Goal: Find contact information: Find contact information

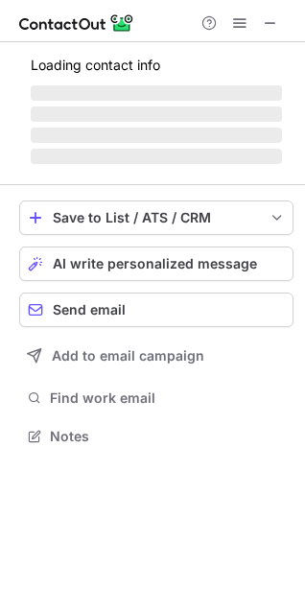
scroll to position [400, 305]
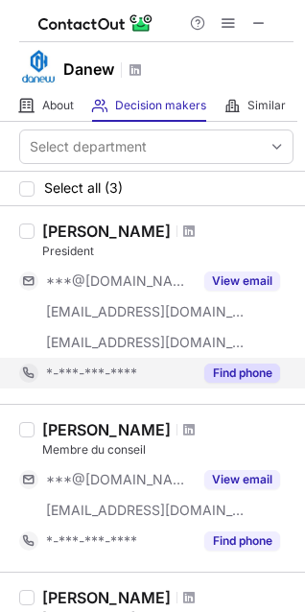
click at [250, 367] on button "Find phone" at bounding box center [242, 372] width 76 height 19
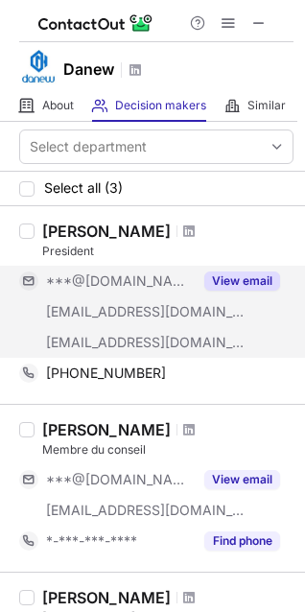
click at [249, 278] on button "View email" at bounding box center [242, 280] width 76 height 19
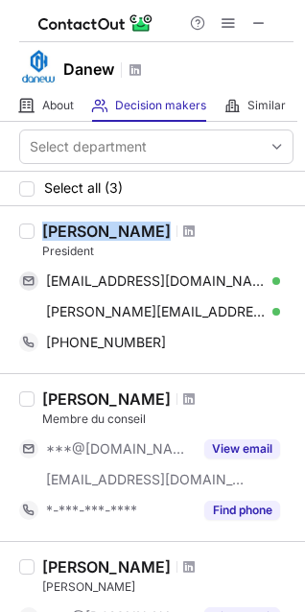
drag, startPoint x: 38, startPoint y: 219, endPoint x: 150, endPoint y: 230, distance: 111.8
click at [150, 230] on div "[PERSON_NAME] President [PERSON_NAME][EMAIL_ADDRESS][DOMAIN_NAME] Verified Send…" at bounding box center [152, 289] width 305 height 167
copy div "[PERSON_NAME]"
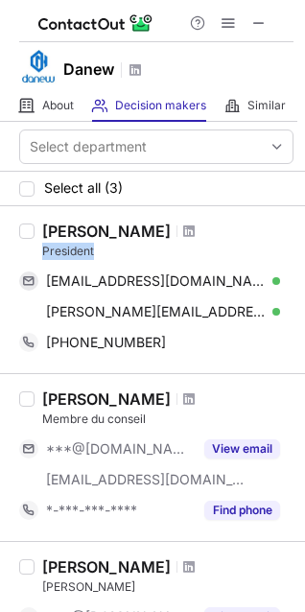
drag, startPoint x: 110, startPoint y: 246, endPoint x: 37, endPoint y: 249, distance: 73.0
click at [37, 249] on div "[PERSON_NAME] President [PERSON_NAME][EMAIL_ADDRESS][DOMAIN_NAME] Verified Send…" at bounding box center [164, 290] width 259 height 136
copy div "President"
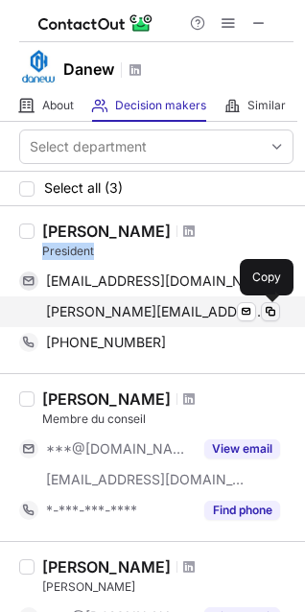
click at [275, 306] on span at bounding box center [270, 311] width 15 height 15
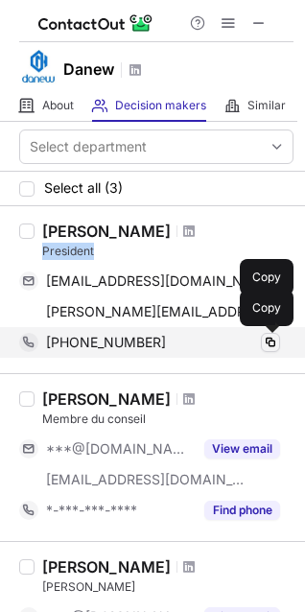
click at [266, 337] on span at bounding box center [270, 342] width 15 height 15
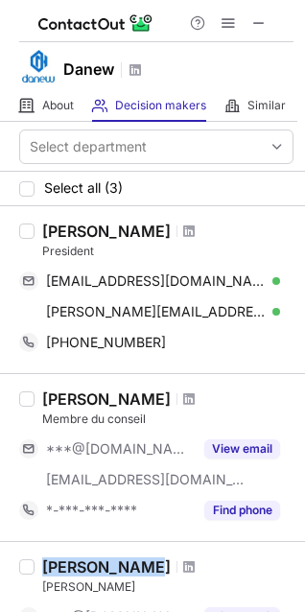
drag, startPoint x: 45, startPoint y: 566, endPoint x: 129, endPoint y: 570, distance: 83.5
click at [129, 570] on div "[PERSON_NAME]" at bounding box center [106, 566] width 129 height 19
copy div "[PERSON_NAME]"
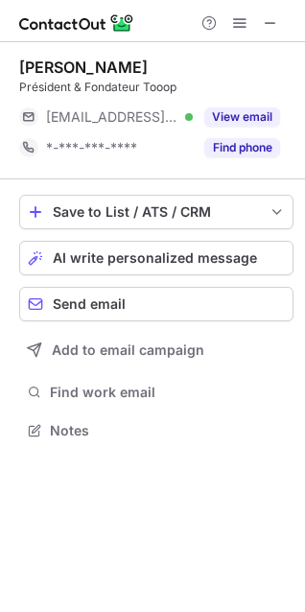
scroll to position [417, 305]
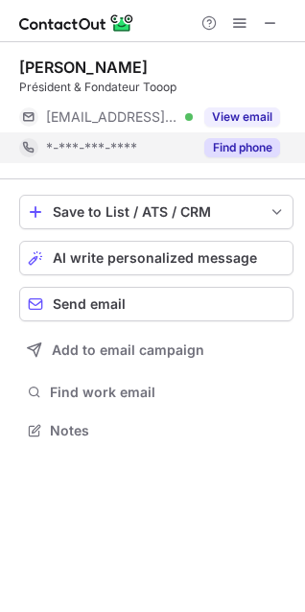
click at [249, 145] on button "Find phone" at bounding box center [242, 147] width 76 height 19
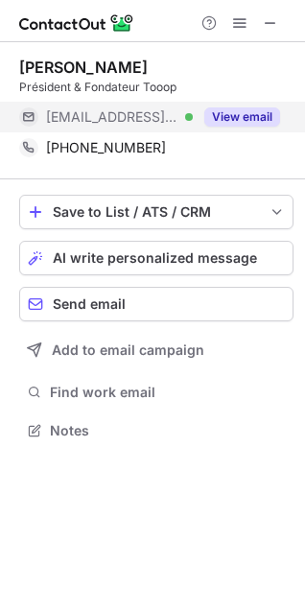
click at [255, 109] on button "View email" at bounding box center [242, 116] width 76 height 19
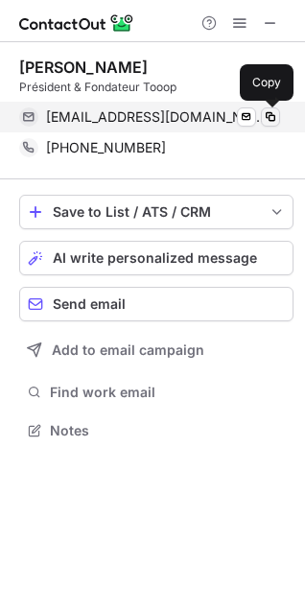
click at [266, 111] on span at bounding box center [270, 116] width 15 height 15
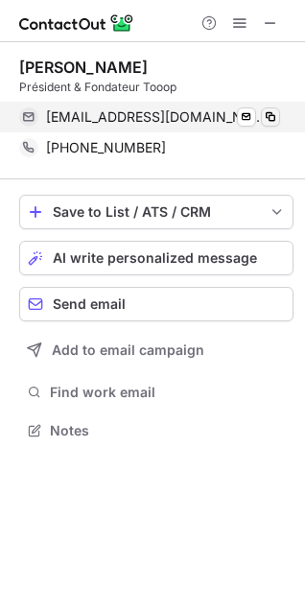
click at [266, 111] on span at bounding box center [270, 116] width 15 height 15
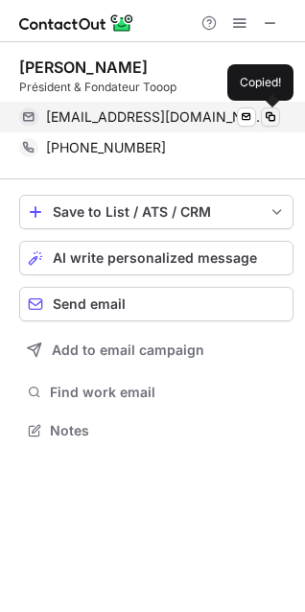
click at [266, 111] on span at bounding box center [270, 116] width 15 height 15
click at [276, 117] on span at bounding box center [270, 116] width 15 height 15
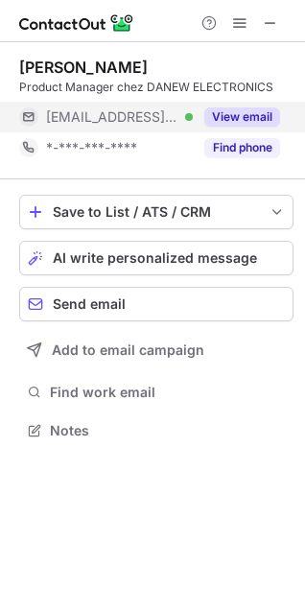
click at [253, 116] on button "View email" at bounding box center [242, 116] width 76 height 19
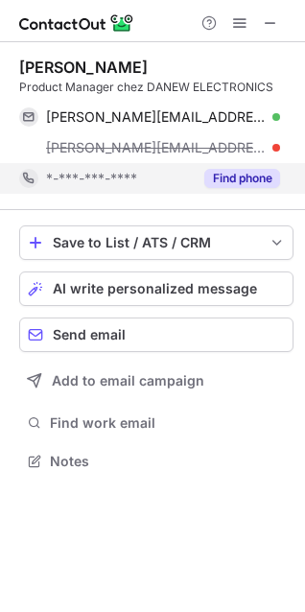
click at [248, 171] on button "Find phone" at bounding box center [242, 178] width 76 height 19
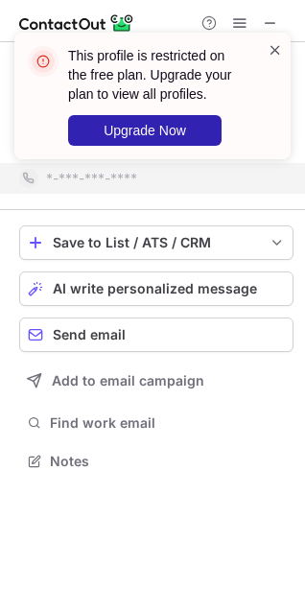
click at [274, 53] on span at bounding box center [275, 49] width 15 height 19
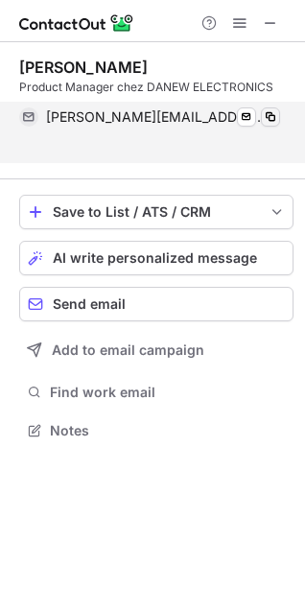
scroll to position [387, 305]
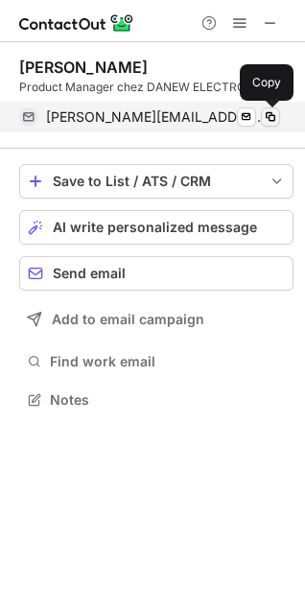
click at [274, 112] on span at bounding box center [270, 116] width 15 height 15
click at [273, 113] on span at bounding box center [270, 116] width 15 height 15
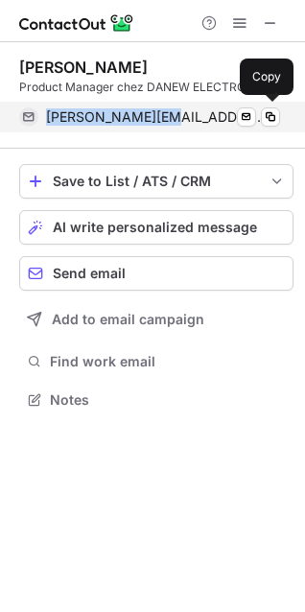
drag, startPoint x: 45, startPoint y: 103, endPoint x: 143, endPoint y: 128, distance: 101.0
click at [143, 128] on div "[PERSON_NAME][EMAIL_ADDRESS][DOMAIN_NAME] Verified Send email Copy" at bounding box center [149, 117] width 261 height 31
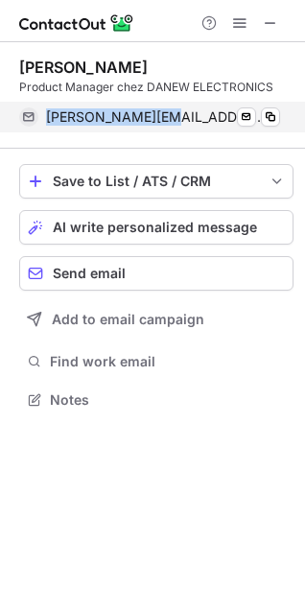
copy span "[PERSON_NAME].beaufils"
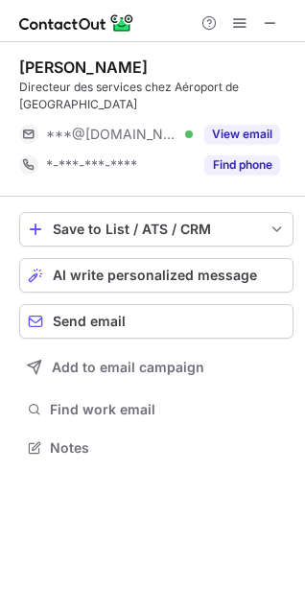
scroll to position [417, 305]
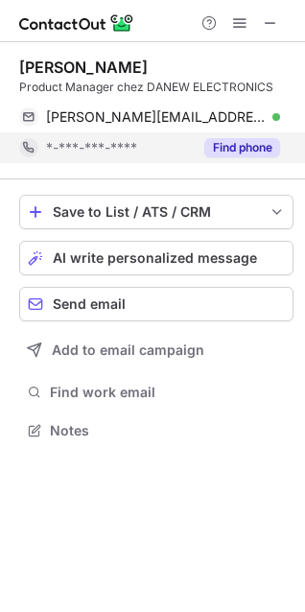
click at [256, 148] on button "Find phone" at bounding box center [242, 147] width 76 height 19
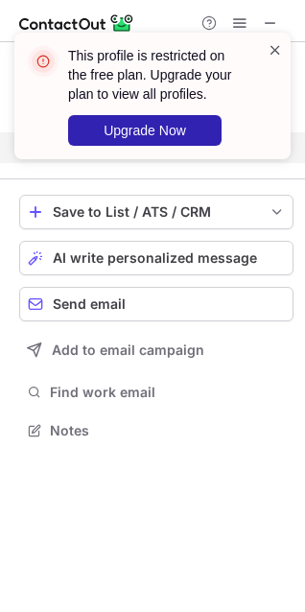
click at [277, 47] on span at bounding box center [275, 49] width 15 height 19
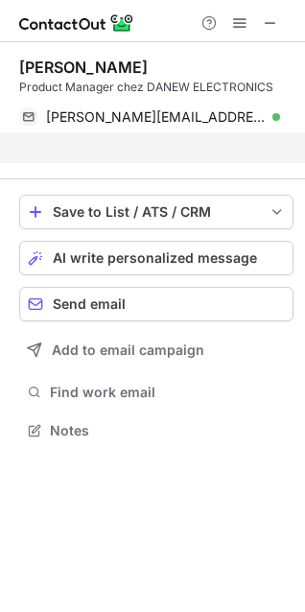
scroll to position [387, 305]
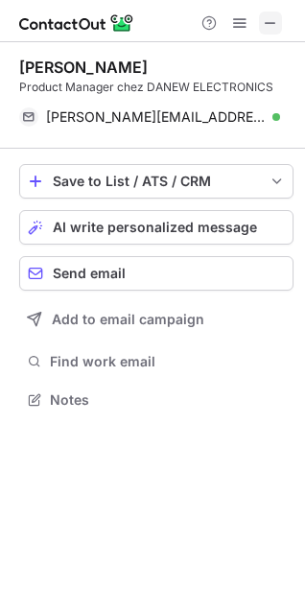
click at [269, 17] on span at bounding box center [270, 22] width 15 height 15
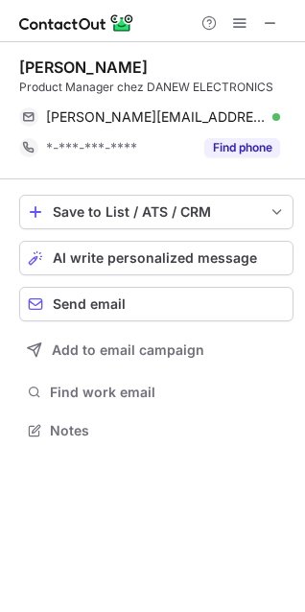
scroll to position [417, 305]
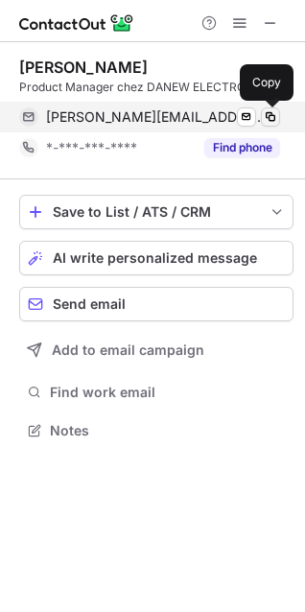
click at [274, 114] on span at bounding box center [270, 116] width 15 height 15
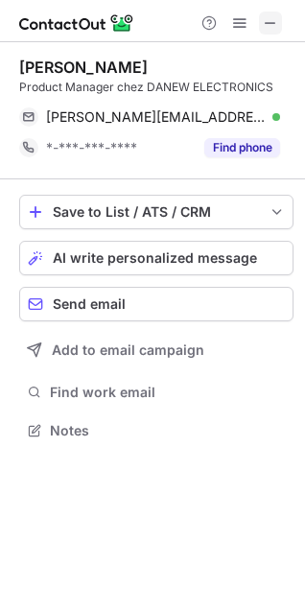
click at [265, 15] on span at bounding box center [270, 22] width 15 height 15
